Goal: Task Accomplishment & Management: Use online tool/utility

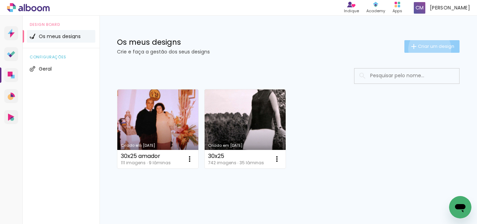
click at [424, 49] on span "Criar um design" at bounding box center [436, 46] width 36 height 5
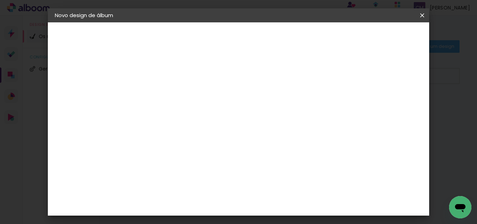
click at [169, 89] on input at bounding box center [169, 93] width 0 height 11
type input "123"
type paper-input "123"
click at [241, 33] on paper-button "Avançar" at bounding box center [224, 37] width 34 height 12
click at [0, 0] on slot "Tamanho Livre" at bounding box center [0, 0] width 0 height 0
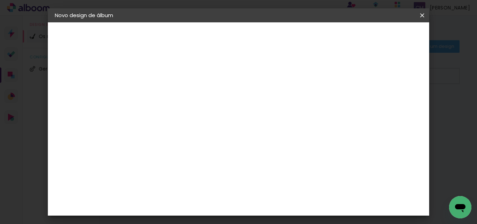
click at [0, 0] on slot "Avançar" at bounding box center [0, 0] width 0 height 0
drag, startPoint x: 286, startPoint y: 189, endPoint x: 271, endPoint y: 192, distance: 15.6
click at [271, 192] on input "60" at bounding box center [277, 189] width 18 height 10
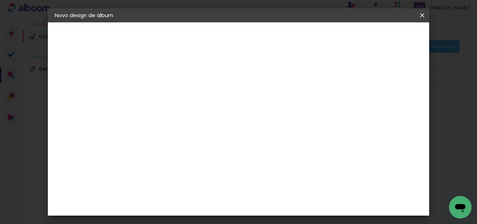
type input "50"
type paper-input "50"
click at [359, 35] on span "Iniciar design" at bounding box center [343, 37] width 32 height 5
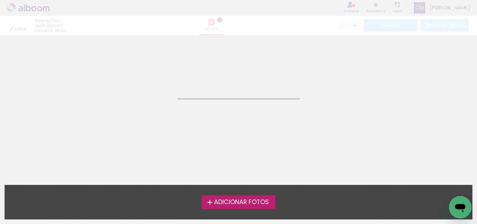
click at [222, 202] on span "Adicionar Fotos" at bounding box center [241, 202] width 55 height 6
click at [0, 0] on input "file" at bounding box center [0, 0] width 0 height 0
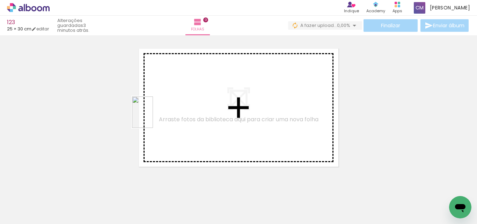
drag, startPoint x: 111, startPoint y: 202, endPoint x: 163, endPoint y: 188, distance: 53.4
click at [160, 95] on quentale-workspace at bounding box center [238, 112] width 477 height 224
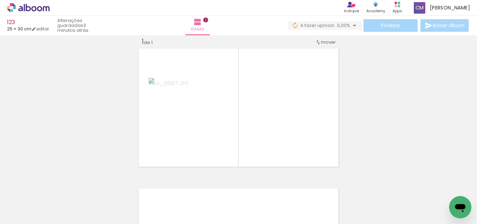
scroll to position [9, 0]
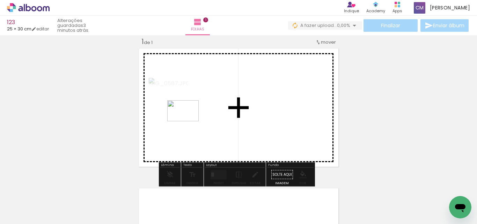
drag, startPoint x: 154, startPoint y: 201, endPoint x: 188, endPoint y: 121, distance: 87.1
click at [188, 121] on quentale-workspace at bounding box center [238, 112] width 477 height 224
drag, startPoint x: 194, startPoint y: 196, endPoint x: 200, endPoint y: 139, distance: 57.9
click at [200, 139] on quentale-workspace at bounding box center [238, 112] width 477 height 224
drag, startPoint x: 227, startPoint y: 203, endPoint x: 228, endPoint y: 144, distance: 58.4
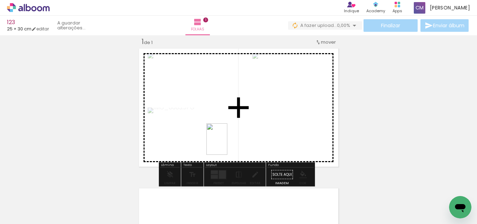
click at [228, 144] on quentale-workspace at bounding box center [238, 112] width 477 height 224
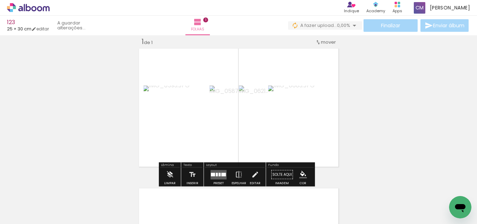
click at [222, 173] on div at bounding box center [224, 174] width 5 height 3
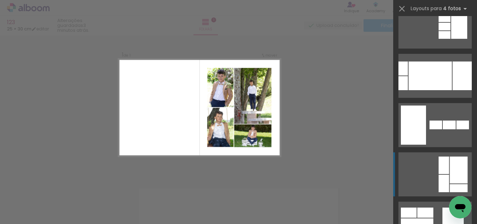
scroll to position [3600, 0]
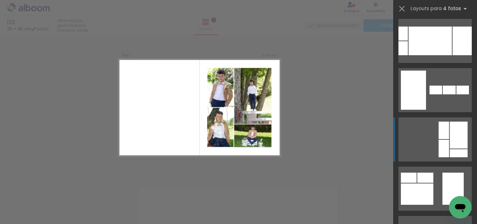
click at [452, 140] on div at bounding box center [459, 135] width 18 height 27
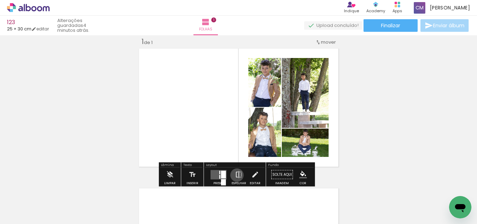
click at [236, 175] on iron-icon at bounding box center [239, 175] width 8 height 14
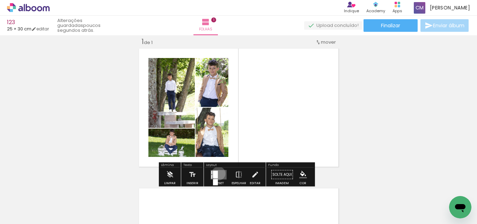
click at [217, 173] on quentale-layouter at bounding box center [219, 174] width 16 height 9
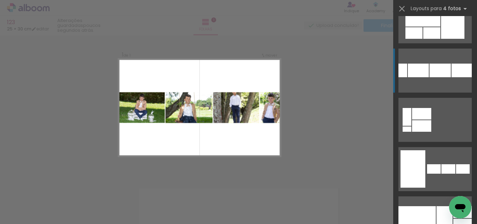
scroll to position [4709, 0]
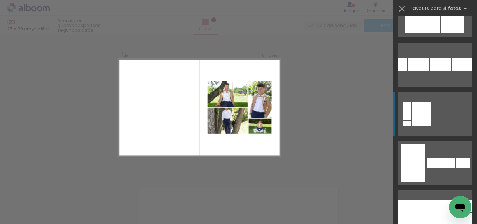
click at [413, 118] on div at bounding box center [421, 120] width 19 height 12
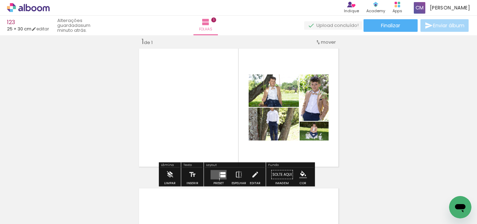
click at [139, 135] on quentale-layouter at bounding box center [239, 107] width 204 height 122
click at [221, 174] on div at bounding box center [223, 173] width 5 height 2
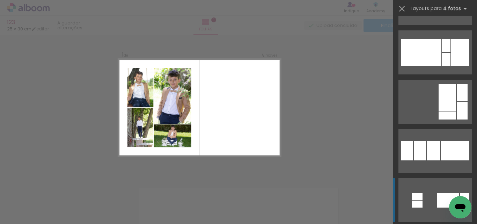
scroll to position [4116, 0]
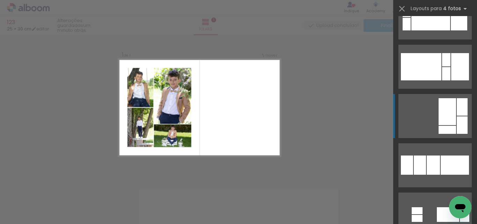
click at [447, 129] on div at bounding box center [447, 130] width 17 height 8
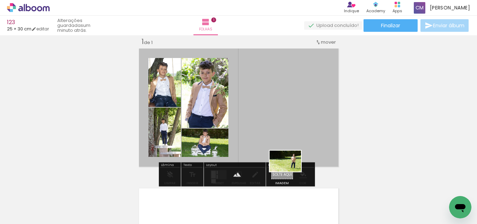
drag, startPoint x: 75, startPoint y: 208, endPoint x: 291, endPoint y: 172, distance: 218.7
click at [291, 172] on quentale-workspace at bounding box center [238, 112] width 477 height 224
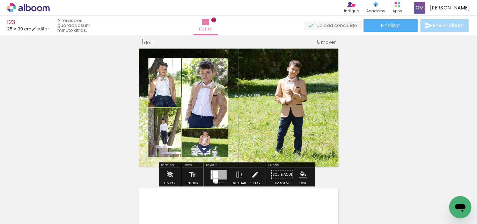
click at [203, 91] on paper-item at bounding box center [203, 92] width 13 height 5
click at [203, 118] on iron-icon "color picker" at bounding box center [204, 120] width 8 height 7
click at [205, 59] on paper-item "#ffffff" at bounding box center [205, 60] width 7 height 7
click at [167, 93] on paper-item at bounding box center [170, 92] width 13 height 5
click at [167, 120] on iron-icon "color picker" at bounding box center [171, 120] width 8 height 7
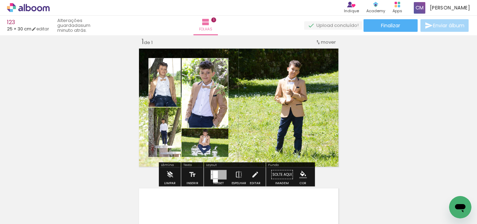
click at [174, 59] on paper-item "#ffffff" at bounding box center [172, 60] width 7 height 7
click at [171, 143] on paper-item at bounding box center [170, 142] width 13 height 5
click at [170, 171] on iron-icon "color picker" at bounding box center [171, 170] width 8 height 7
click at [171, 108] on paper-item "#ffffff" at bounding box center [172, 110] width 7 height 7
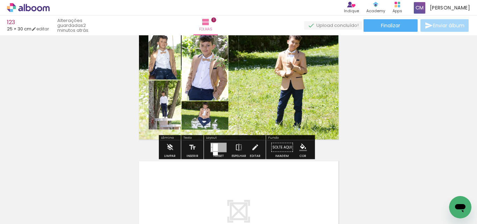
scroll to position [44, 0]
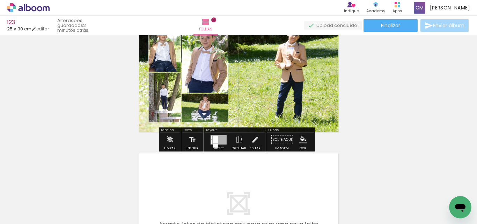
click at [203, 127] on paper-item at bounding box center [203, 128] width 13 height 5
click at [202, 156] on iron-icon "color picker" at bounding box center [204, 156] width 8 height 7
click at [205, 97] on paper-item "#ffffff" at bounding box center [205, 96] width 7 height 7
click at [399, 26] on paper-button "Finalizar" at bounding box center [391, 25] width 54 height 13
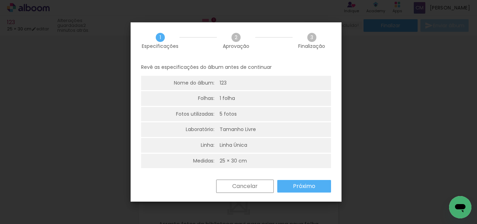
click at [0, 0] on slot "Próximo" at bounding box center [0, 0] width 0 height 0
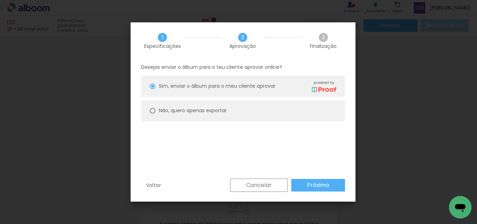
click at [179, 114] on div "Não, quero apenas exportar" at bounding box center [193, 110] width 68 height 7
type paper-radio-button "on"
click at [305, 186] on paper-button "Próximo" at bounding box center [318, 185] width 54 height 13
type input "Alta, 300 DPI"
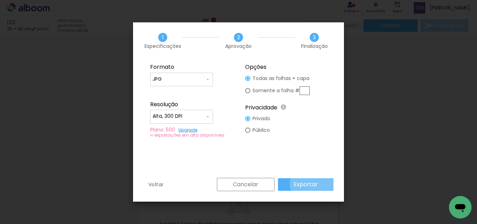
click at [0, 0] on slot "Exportar" at bounding box center [0, 0] width 0 height 0
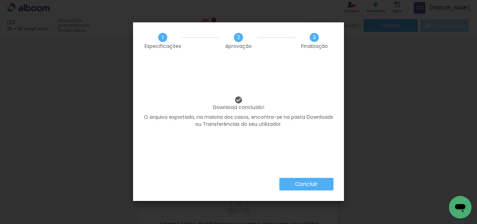
click at [325, 179] on paper-button "Concluir" at bounding box center [307, 184] width 54 height 13
